Goal: Check status: Check status

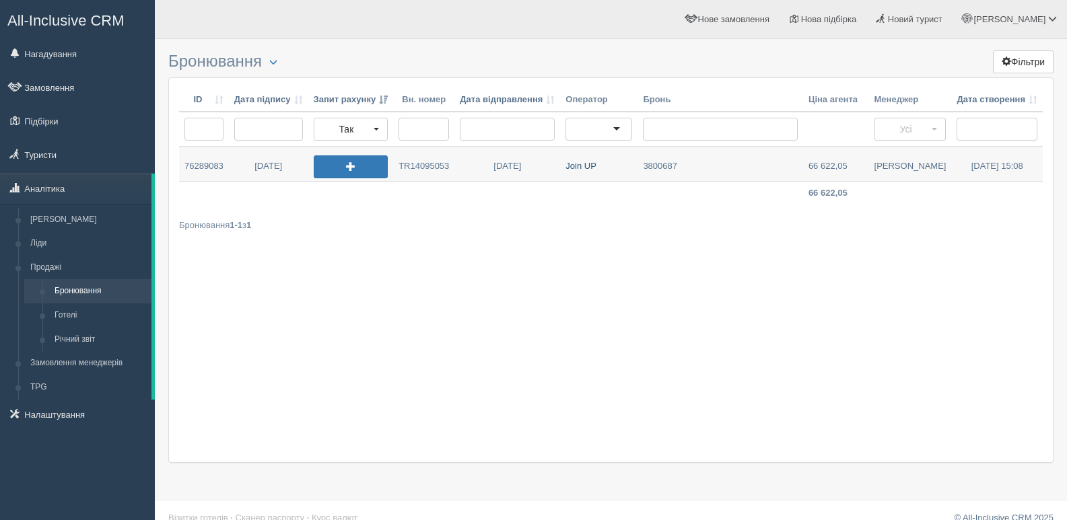
click at [583, 164] on link "Join UP" at bounding box center [598, 164] width 77 height 34
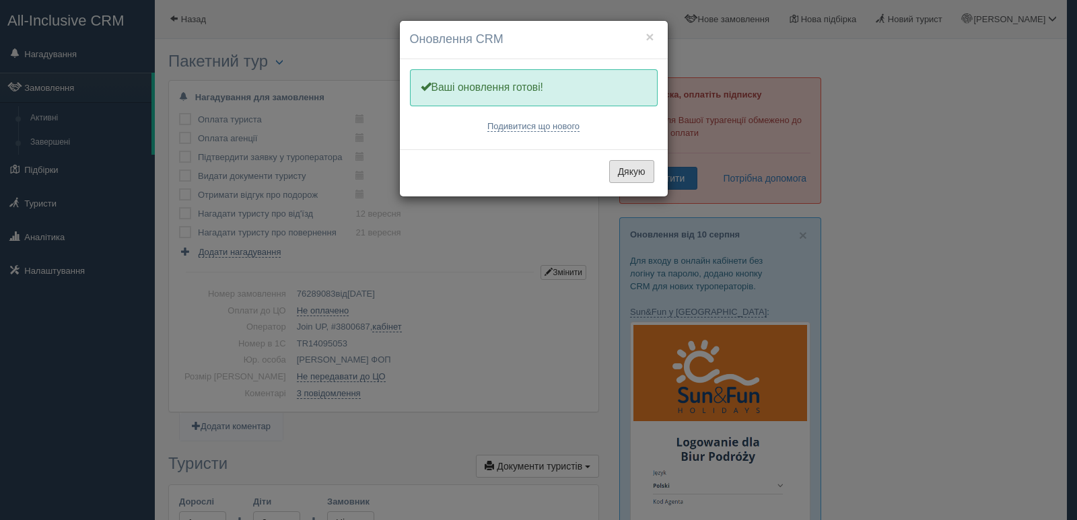
click at [629, 174] on button "Дякую" at bounding box center [631, 171] width 45 height 23
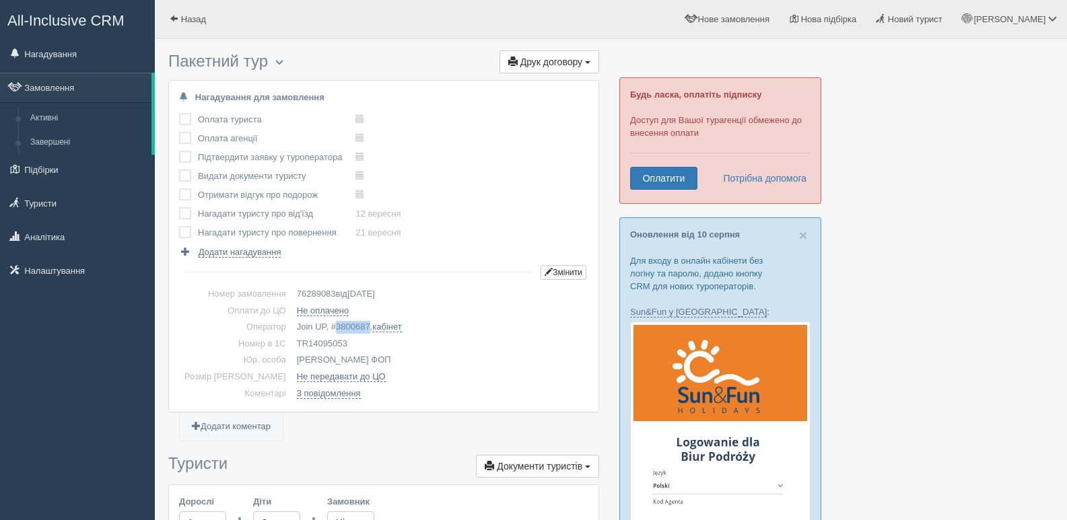
drag, startPoint x: 274, startPoint y: 341, endPoint x: 329, endPoint y: 342, distance: 55.2
click at [329, 342] on td "TR14095053" at bounding box center [439, 344] width 297 height 17
copy td "TR14095053"
click at [175, 20] on span at bounding box center [174, 18] width 9 height 9
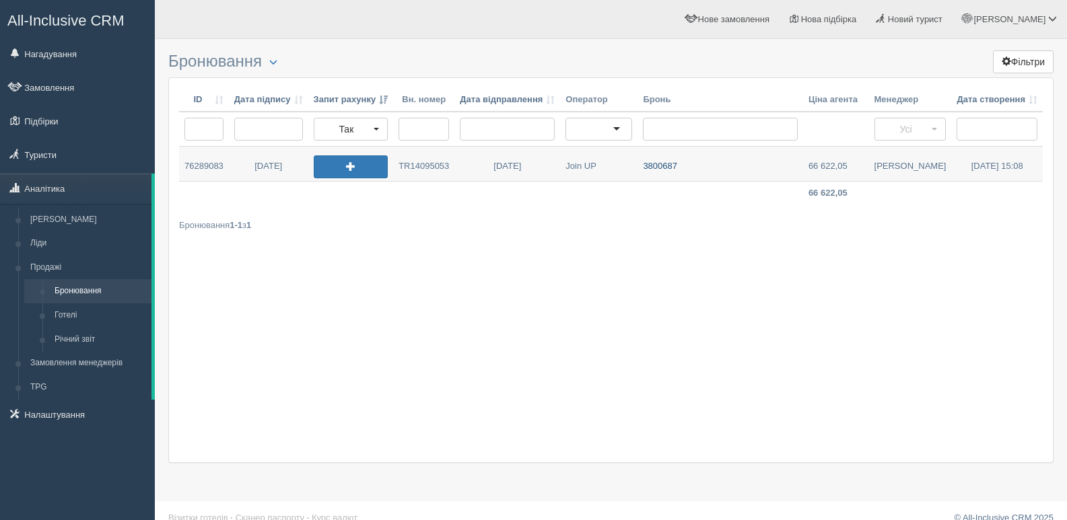
click at [673, 169] on link "3800687" at bounding box center [720, 164] width 166 height 34
